Goal: Consume media (video, audio)

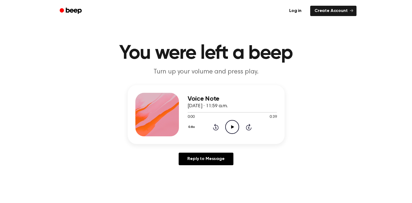
click at [232, 128] on icon "Play Audio" at bounding box center [232, 127] width 14 height 14
click at [232, 128] on icon at bounding box center [232, 127] width 2 height 4
click at [232, 126] on icon at bounding box center [232, 127] width 3 height 4
click at [230, 111] on div at bounding box center [231, 112] width 89 height 4
